Goal: Check status: Check status

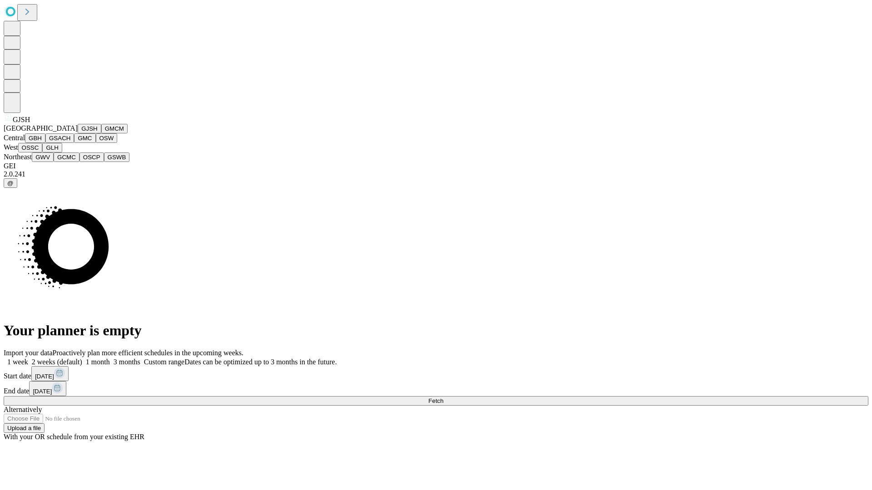
click at [78, 133] on button "GJSH" at bounding box center [90, 129] width 24 height 10
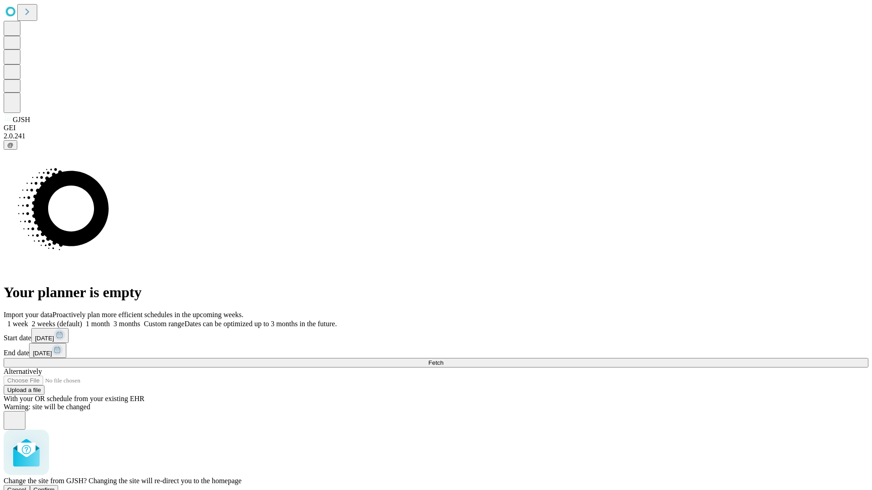
click at [55, 487] on span "Confirm" at bounding box center [44, 490] width 21 height 7
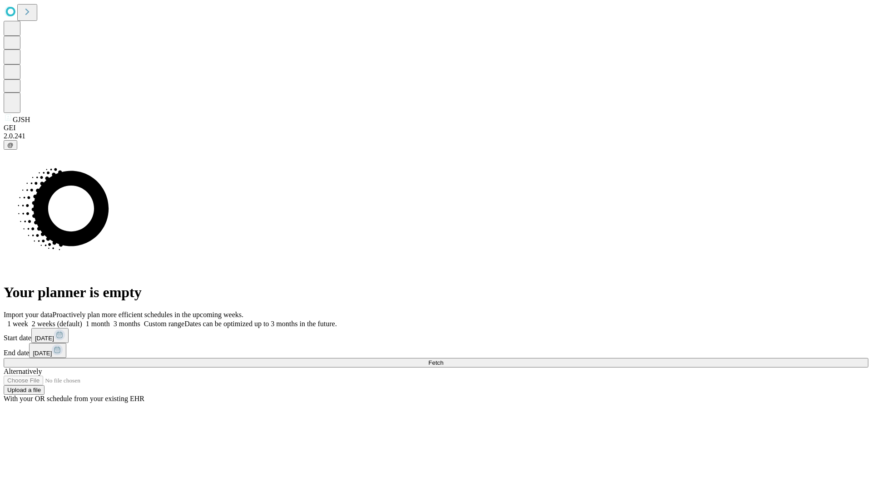
click at [28, 320] on label "1 week" at bounding box center [16, 324] width 25 height 8
click at [443, 360] on span "Fetch" at bounding box center [435, 363] width 15 height 7
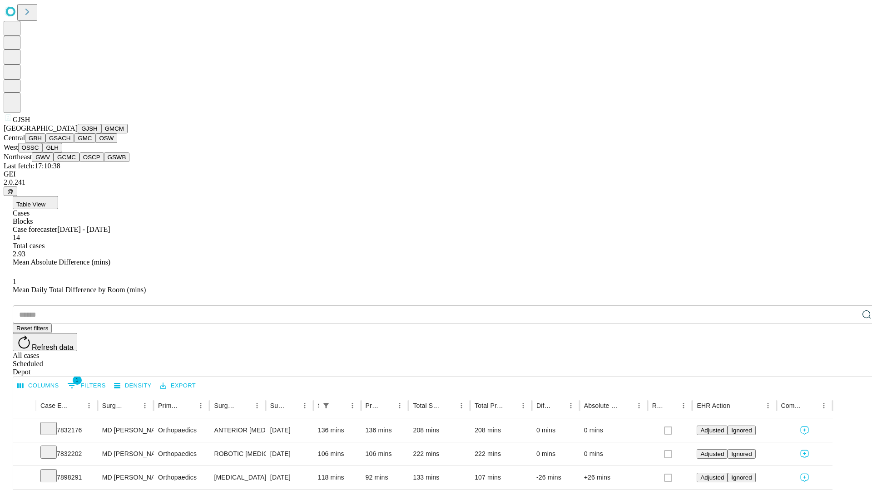
click at [101, 133] on button "GMCM" at bounding box center [114, 129] width 26 height 10
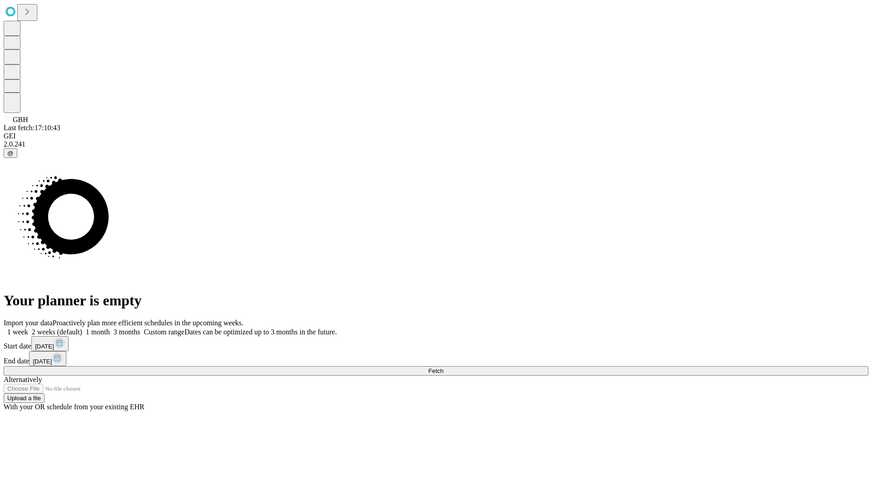
click at [28, 328] on label "1 week" at bounding box center [16, 332] width 25 height 8
click at [443, 368] on span "Fetch" at bounding box center [435, 371] width 15 height 7
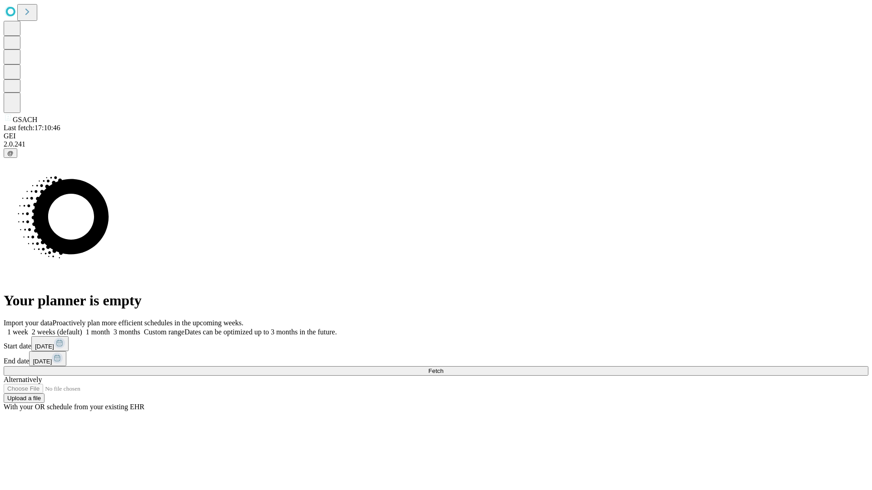
click at [28, 328] on label "1 week" at bounding box center [16, 332] width 25 height 8
click at [443, 368] on span "Fetch" at bounding box center [435, 371] width 15 height 7
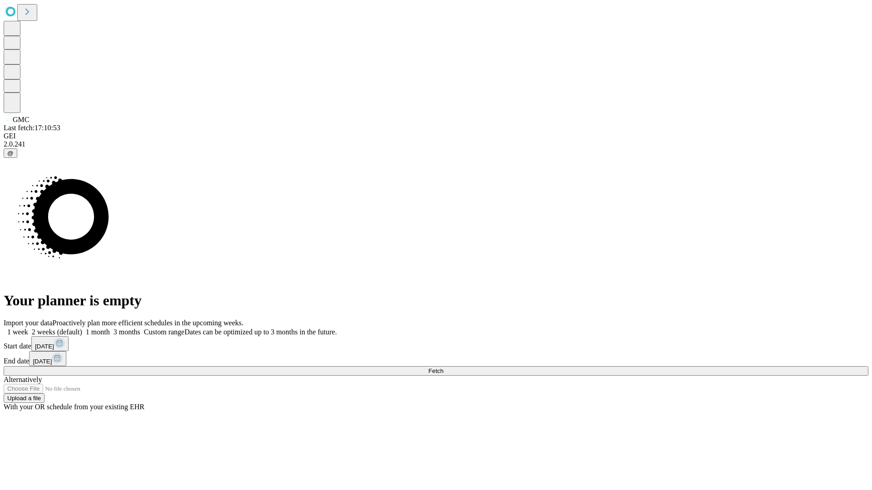
click at [28, 328] on label "1 week" at bounding box center [16, 332] width 25 height 8
click at [443, 368] on span "Fetch" at bounding box center [435, 371] width 15 height 7
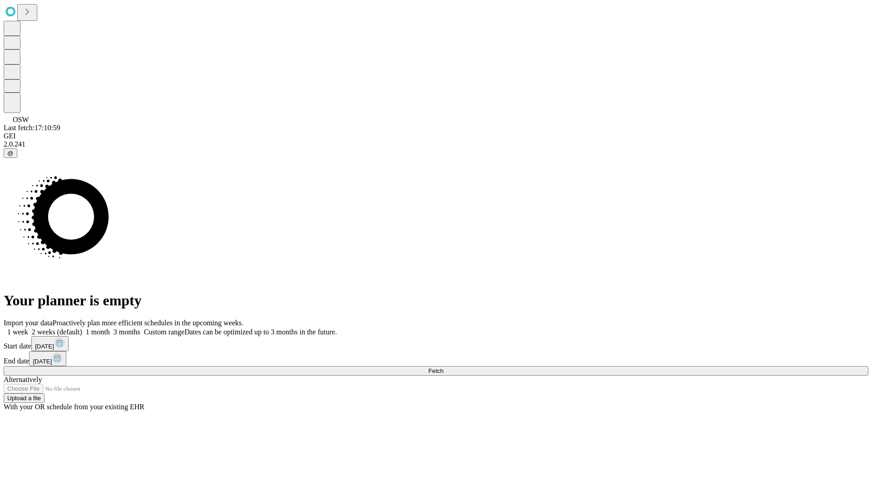
click at [28, 328] on label "1 week" at bounding box center [16, 332] width 25 height 8
click at [443, 368] on span "Fetch" at bounding box center [435, 371] width 15 height 7
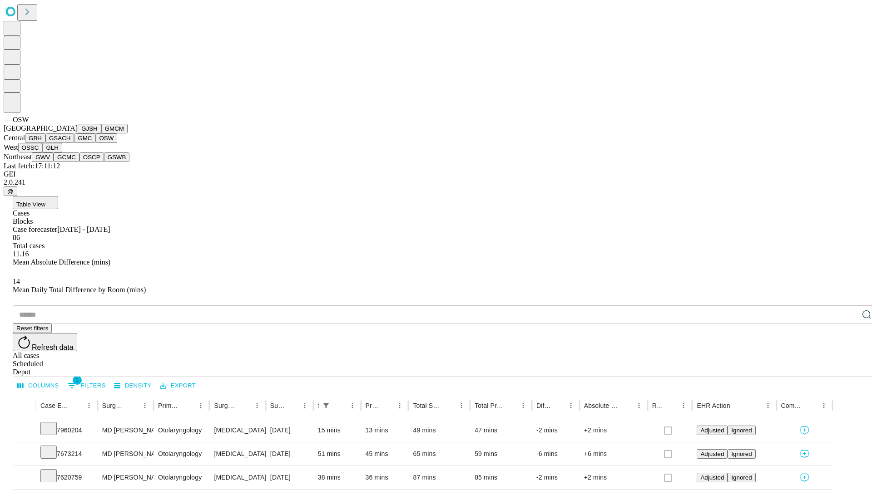
click at [43, 153] on button "OSSC" at bounding box center [30, 148] width 25 height 10
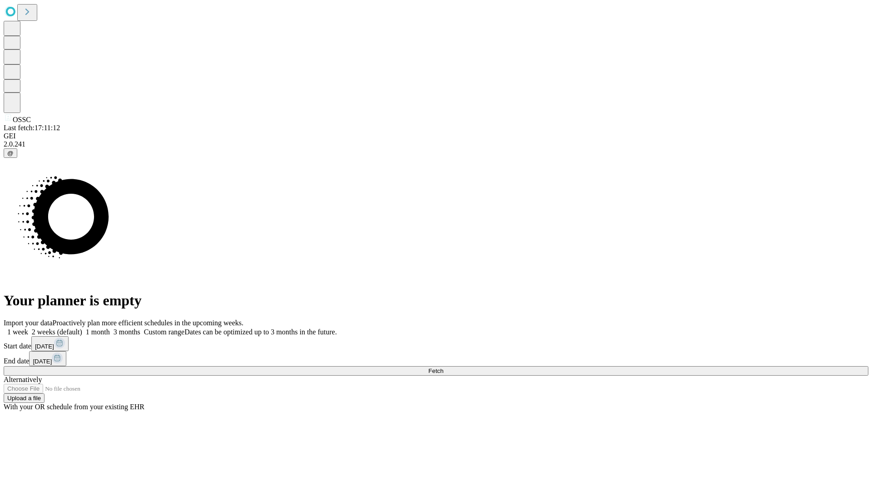
click at [28, 328] on label "1 week" at bounding box center [16, 332] width 25 height 8
click at [443, 368] on span "Fetch" at bounding box center [435, 371] width 15 height 7
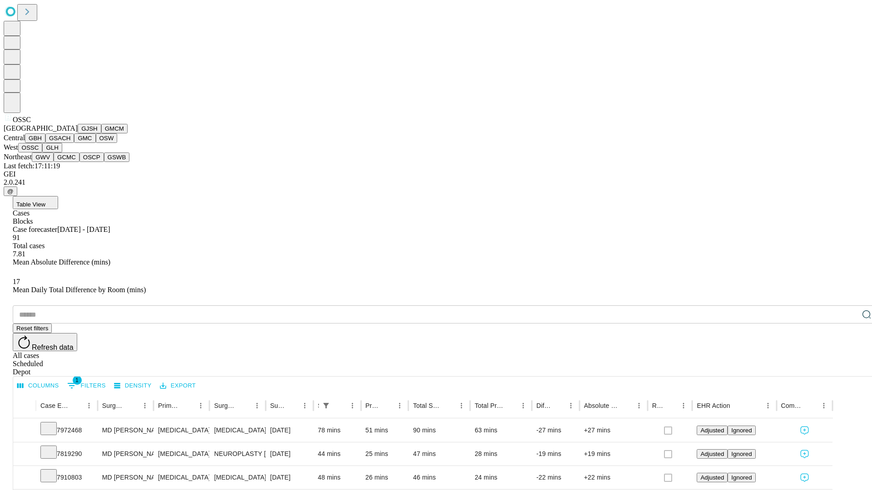
click at [62, 153] on button "GLH" at bounding box center [52, 148] width 20 height 10
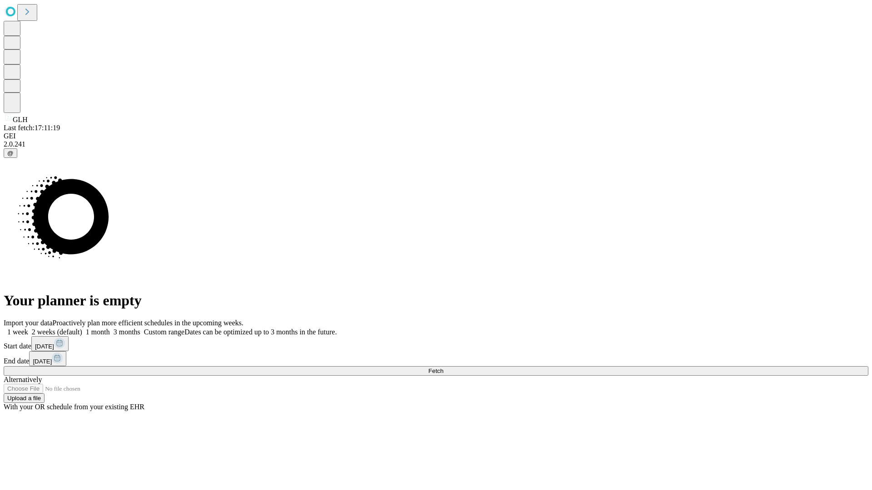
click at [443, 368] on span "Fetch" at bounding box center [435, 371] width 15 height 7
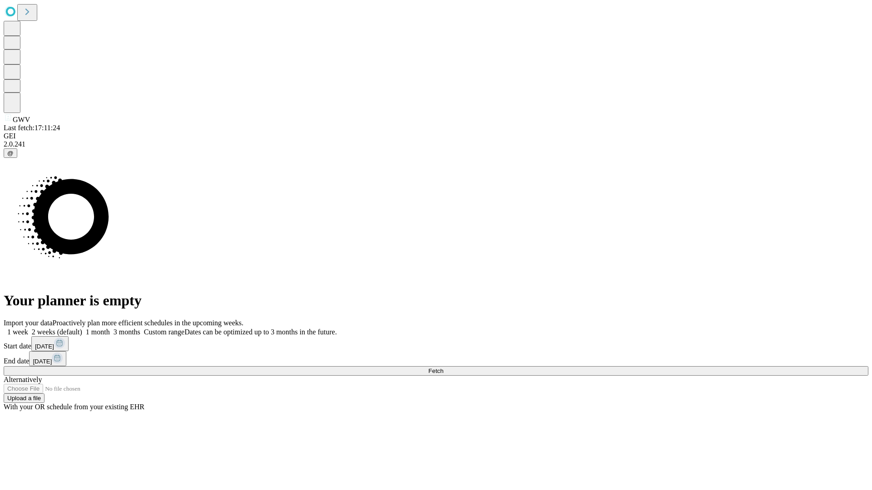
click at [28, 328] on label "1 week" at bounding box center [16, 332] width 25 height 8
click at [443, 368] on span "Fetch" at bounding box center [435, 371] width 15 height 7
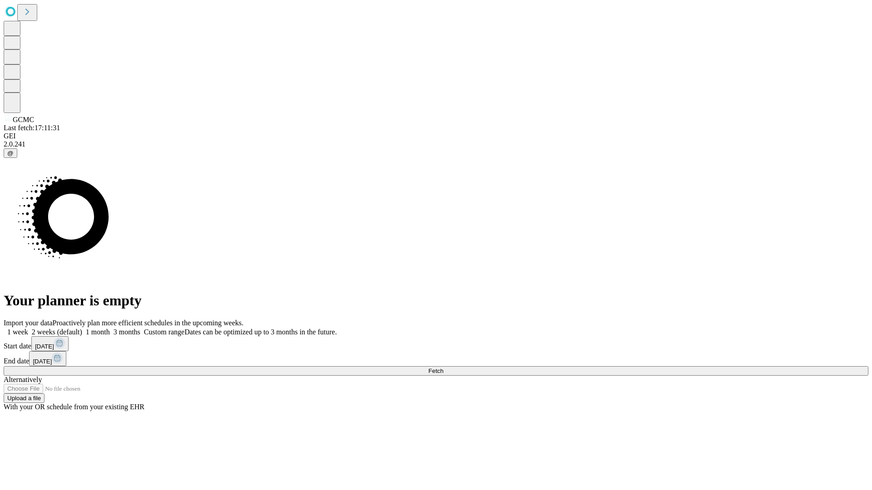
click at [28, 328] on label "1 week" at bounding box center [16, 332] width 25 height 8
click at [443, 368] on span "Fetch" at bounding box center [435, 371] width 15 height 7
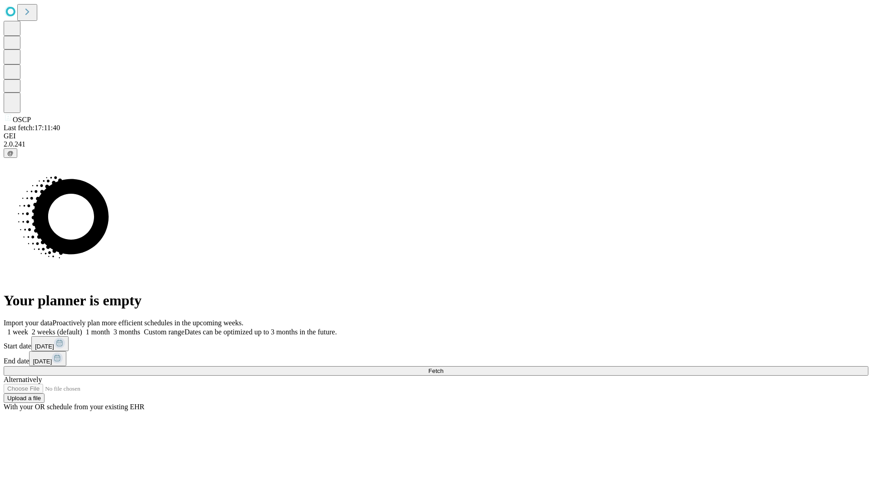
click at [28, 328] on label "1 week" at bounding box center [16, 332] width 25 height 8
click at [443, 368] on span "Fetch" at bounding box center [435, 371] width 15 height 7
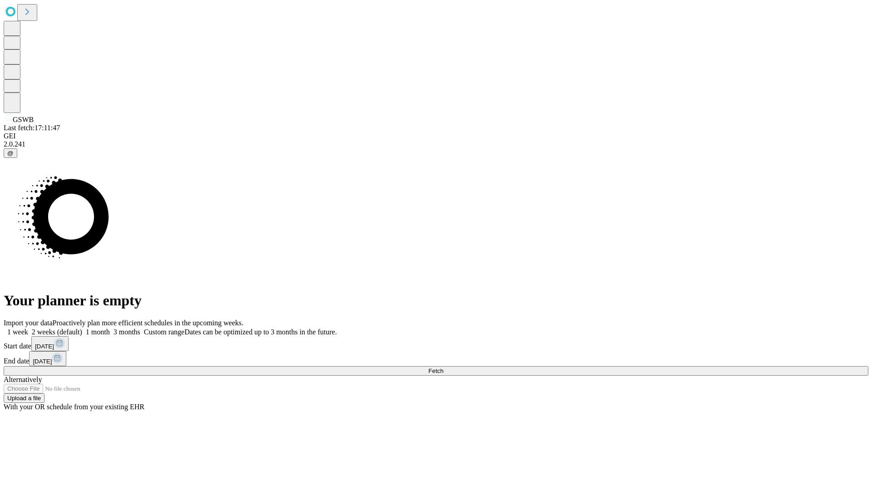
click at [28, 328] on label "1 week" at bounding box center [16, 332] width 25 height 8
click at [443, 368] on span "Fetch" at bounding box center [435, 371] width 15 height 7
